Goal: Find specific page/section: Find specific page/section

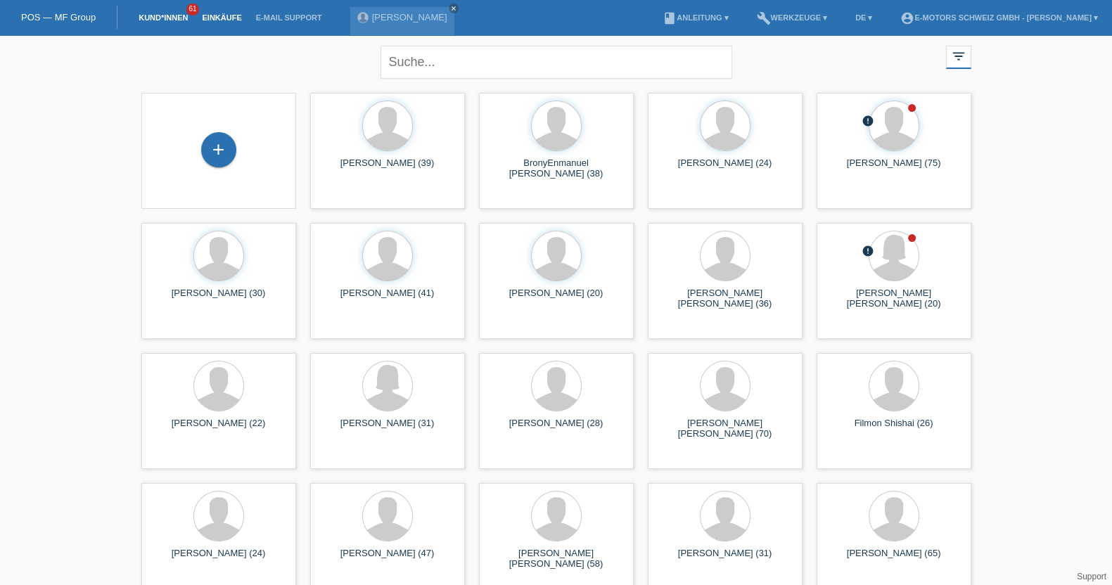
click at [219, 17] on link "Einkäufe" at bounding box center [221, 17] width 53 height 8
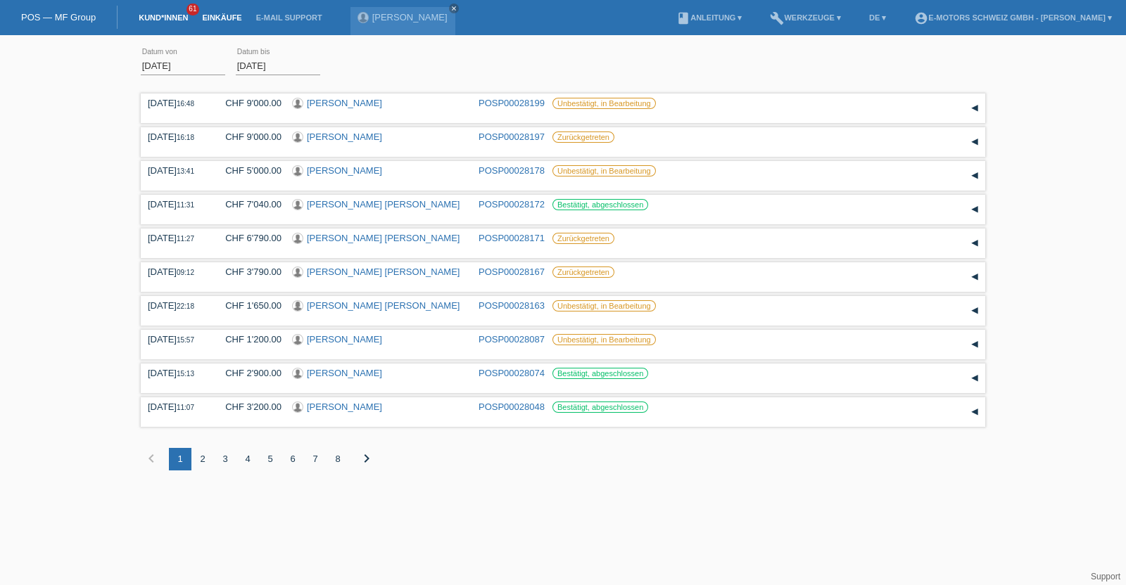
click at [163, 20] on link "Kund*innen" at bounding box center [163, 17] width 63 height 8
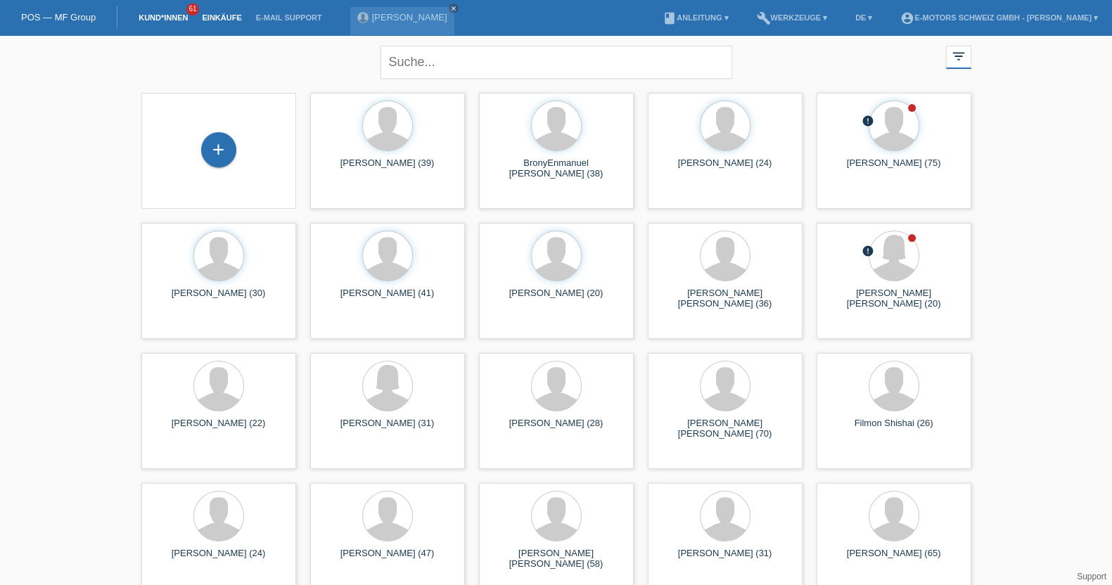
click at [224, 19] on link "Einkäufe" at bounding box center [221, 17] width 53 height 8
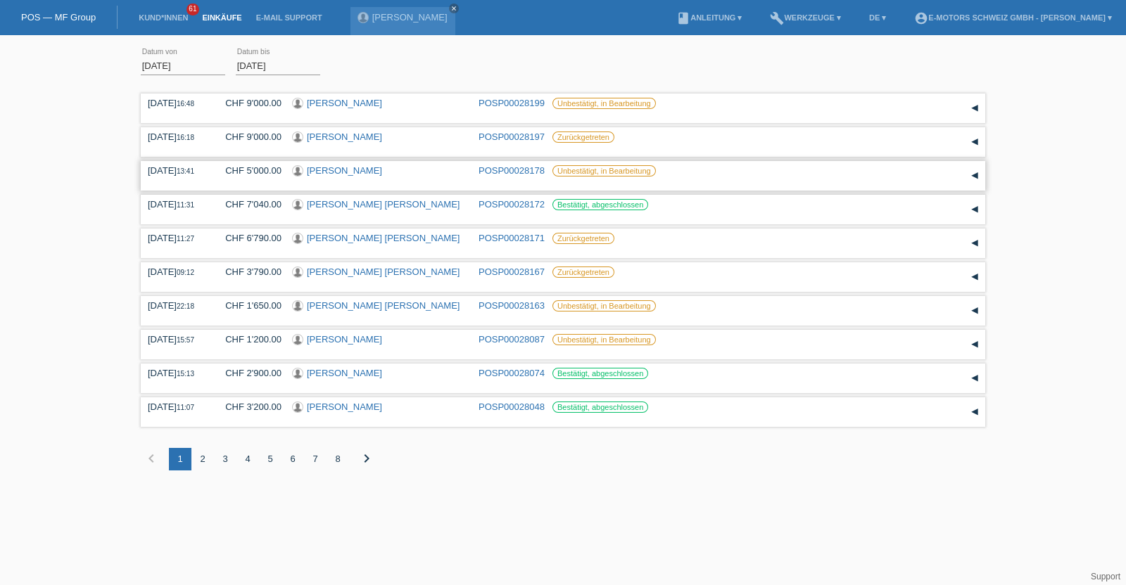
click at [356, 174] on link "[PERSON_NAME]" at bounding box center [344, 170] width 75 height 11
click at [353, 165] on link "[PERSON_NAME]" at bounding box center [344, 170] width 75 height 11
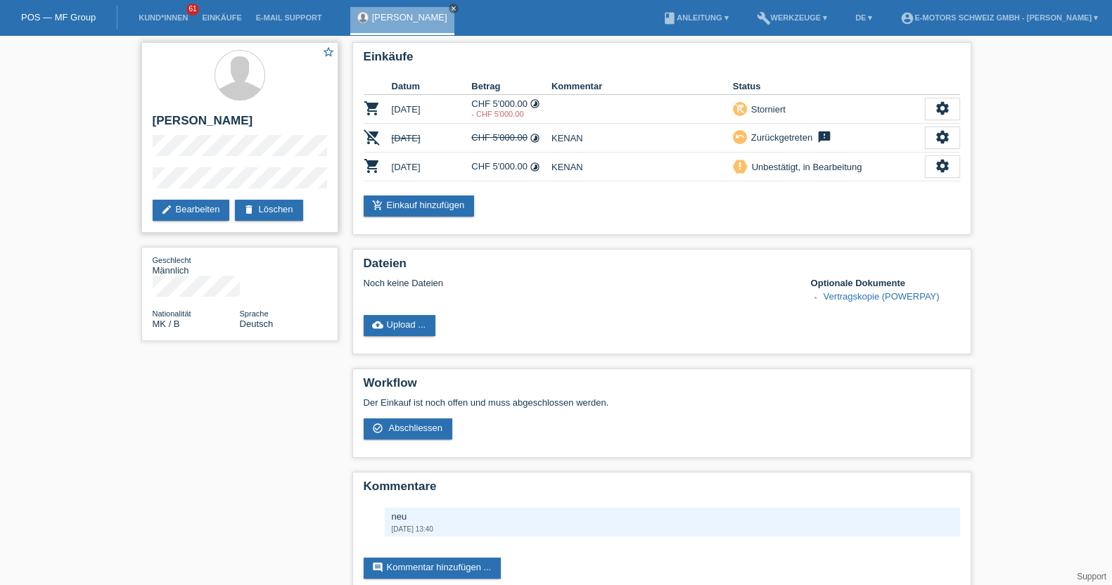
click at [247, 118] on h2 "[PERSON_NAME]" at bounding box center [240, 124] width 174 height 21
copy h2 "Boguchanin"
click at [204, 18] on link "Einkäufe" at bounding box center [221, 17] width 53 height 8
